Goal: Task Accomplishment & Management: Manage account settings

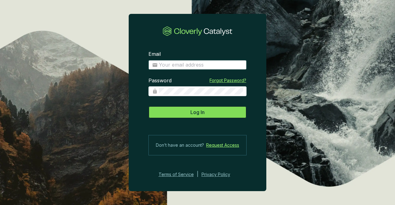
type input "[EMAIL_ADDRESS][DOMAIN_NAME]"
click at [198, 112] on span "Log In" at bounding box center [197, 112] width 14 height 7
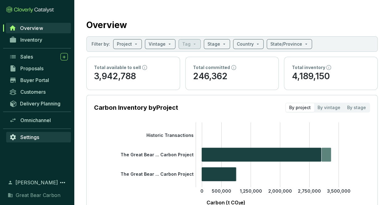
click at [38, 134] on span "Settings" at bounding box center [29, 137] width 19 height 6
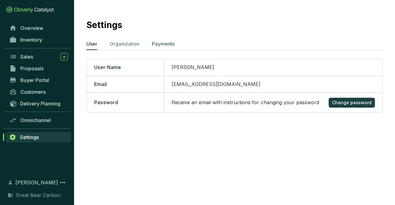
click at [175, 44] on p "Payments" at bounding box center [163, 43] width 23 height 7
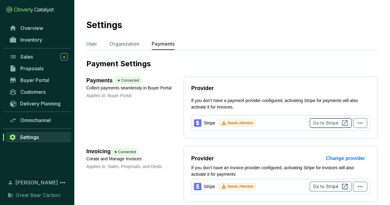
click at [328, 121] on span "Go to Stripe" at bounding box center [326, 123] width 26 height 6
